Goal: Check status: Check status

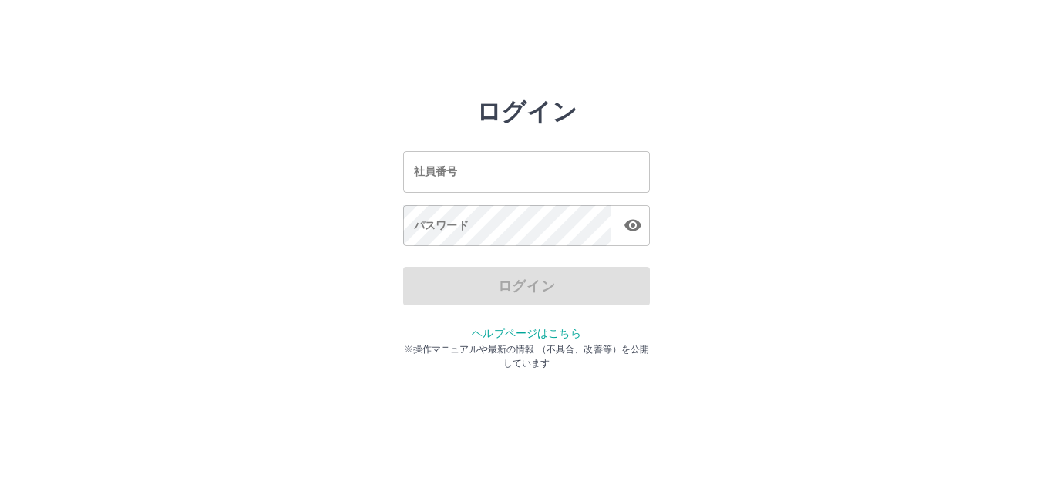
click at [441, 166] on input "社員番号" at bounding box center [526, 171] width 247 height 41
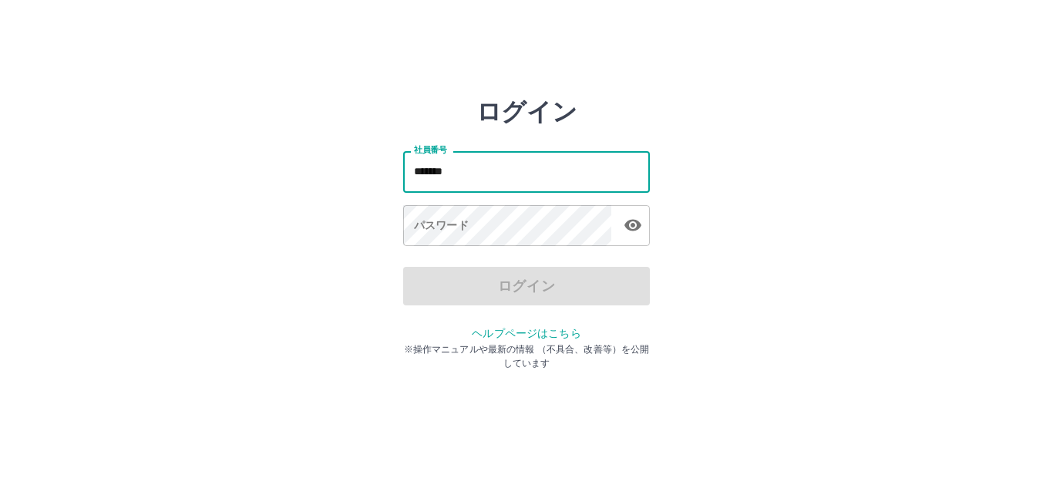
type input "*******"
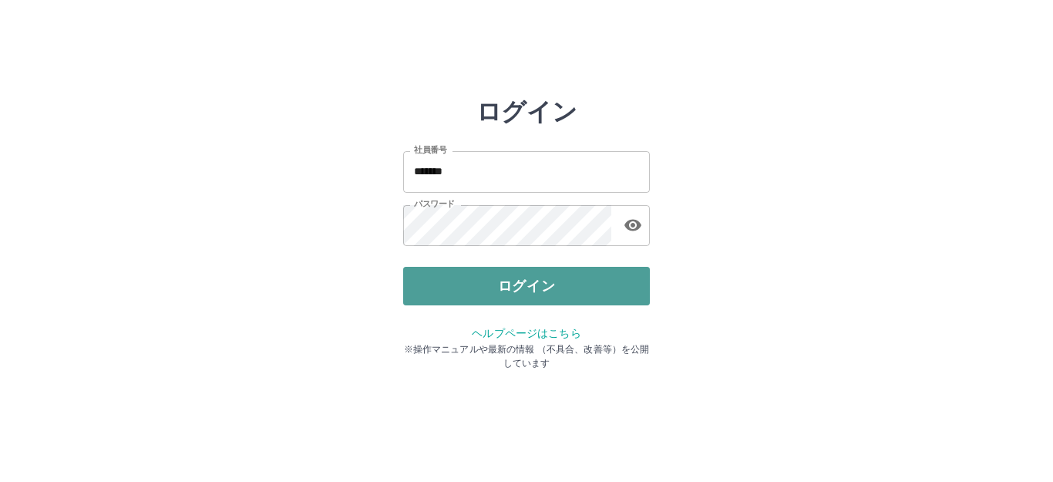
click at [490, 271] on button "ログイン" at bounding box center [526, 286] width 247 height 39
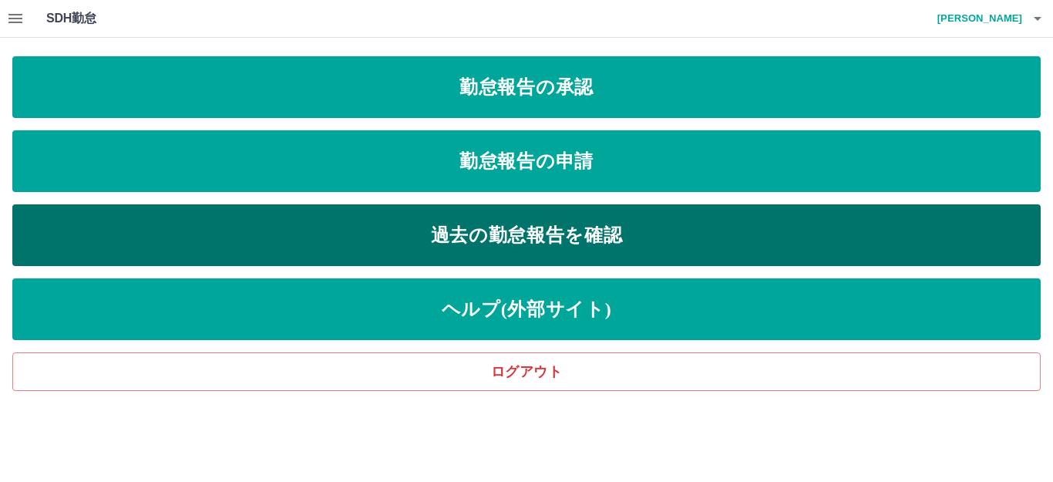
click at [533, 226] on link "過去の勤怠報告を確認" at bounding box center [526, 235] width 1029 height 62
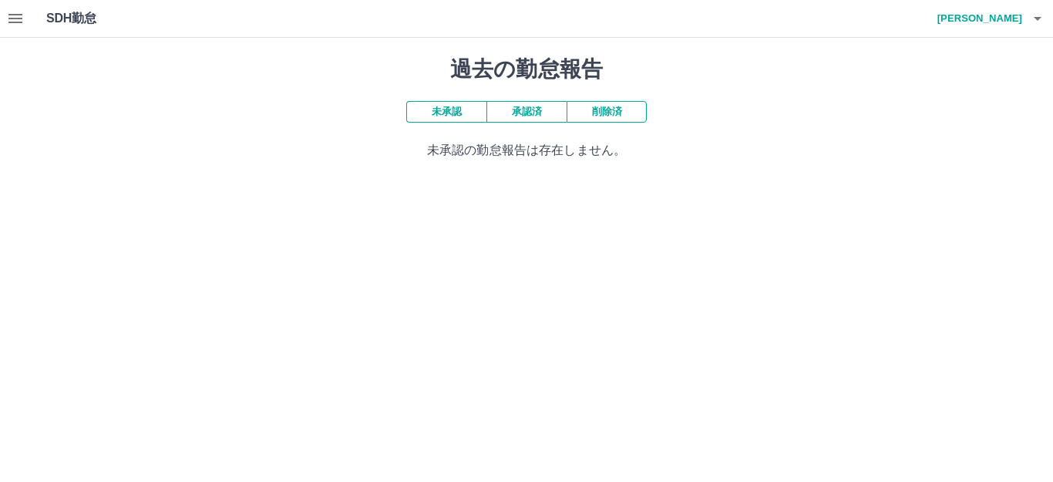
click at [492, 115] on button "承認済" at bounding box center [527, 112] width 80 height 22
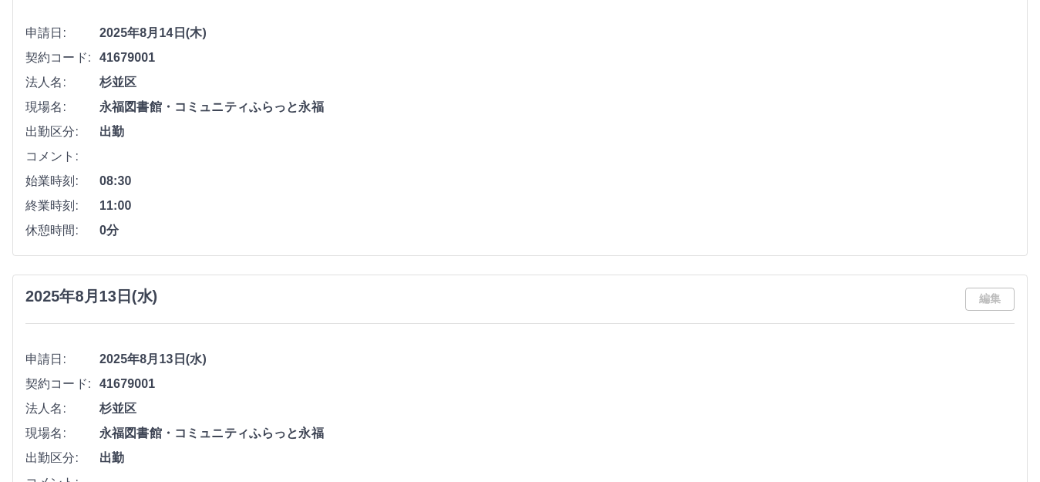
scroll to position [2699, 0]
